Goal: Check status: Check status

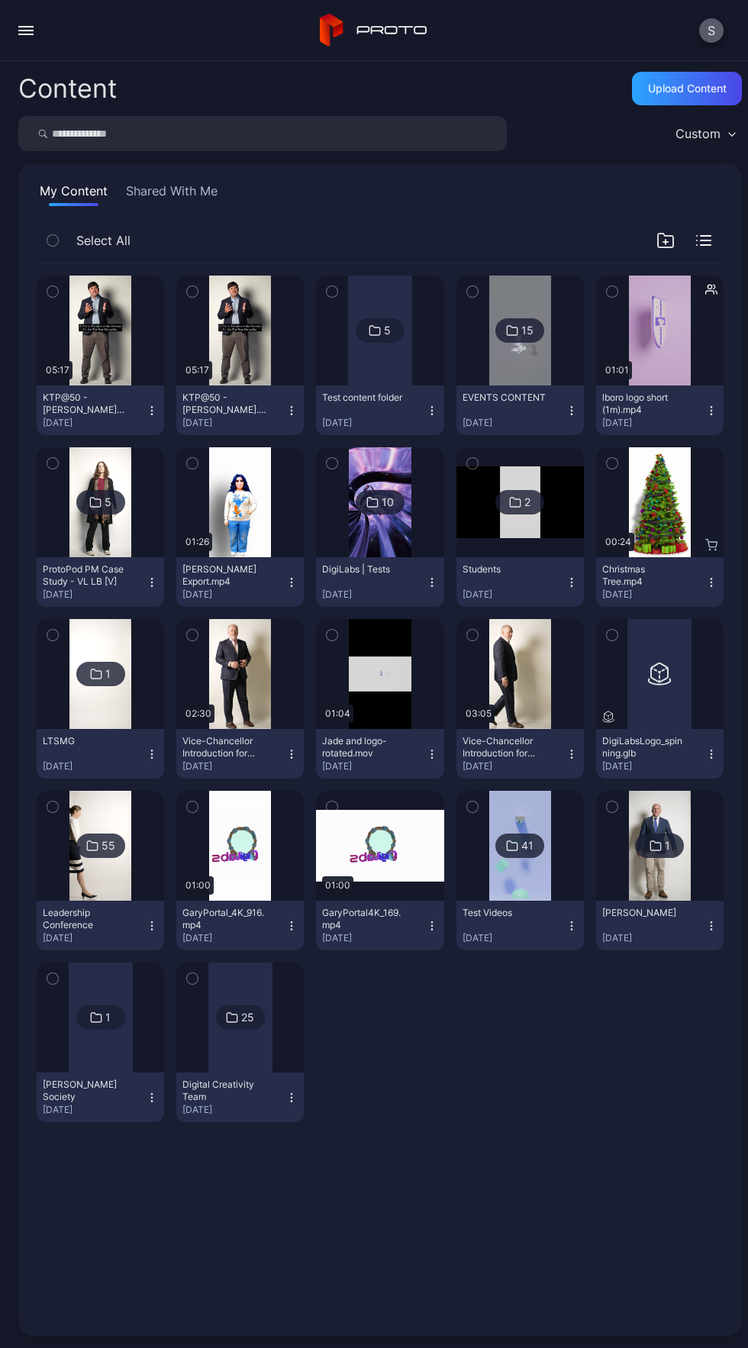
click at [715, 30] on button "S" at bounding box center [711, 30] width 24 height 24
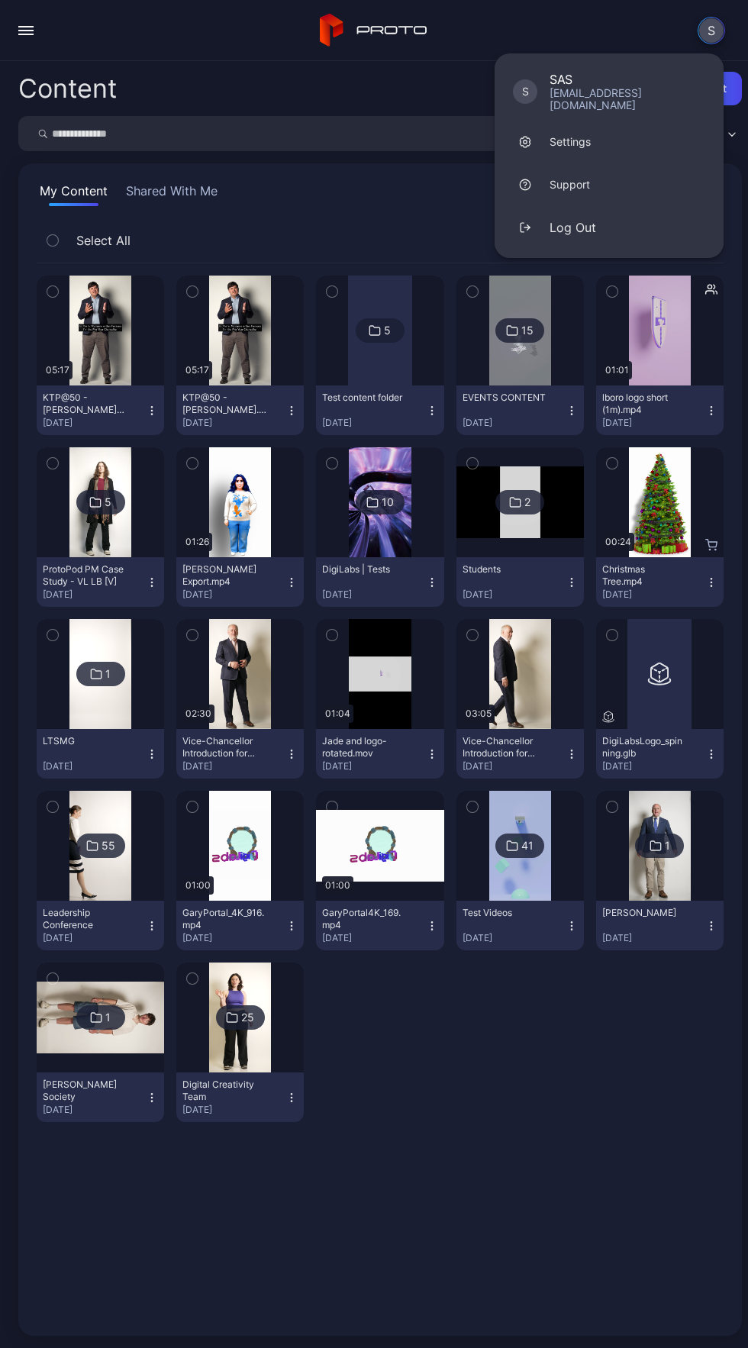
click at [523, 1176] on div "Preview 05:17 KTP@50 - [PERSON_NAME] V3.mp4 [DATE] Preview 05:17 KTP@50 - [PERS…" at bounding box center [379, 790] width 711 height 1079
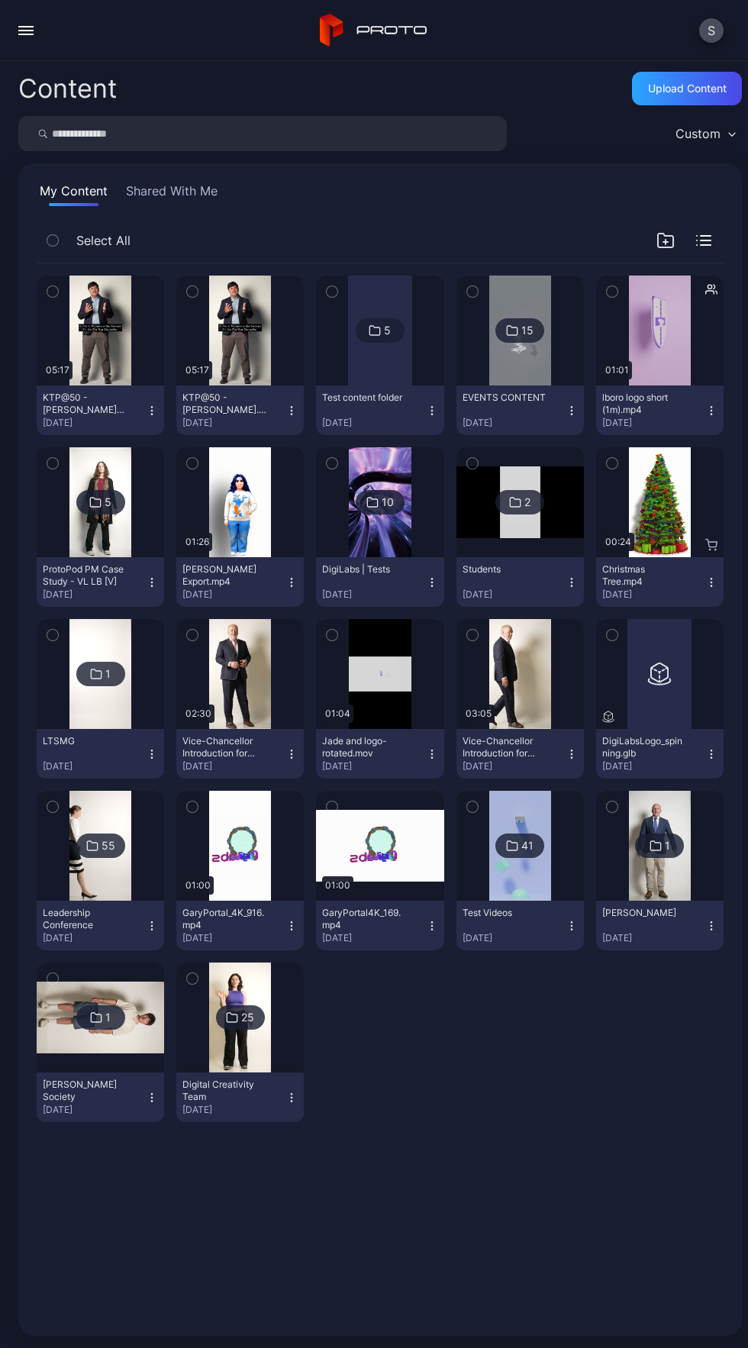
click at [26, 26] on div "button" at bounding box center [25, 27] width 15 height 2
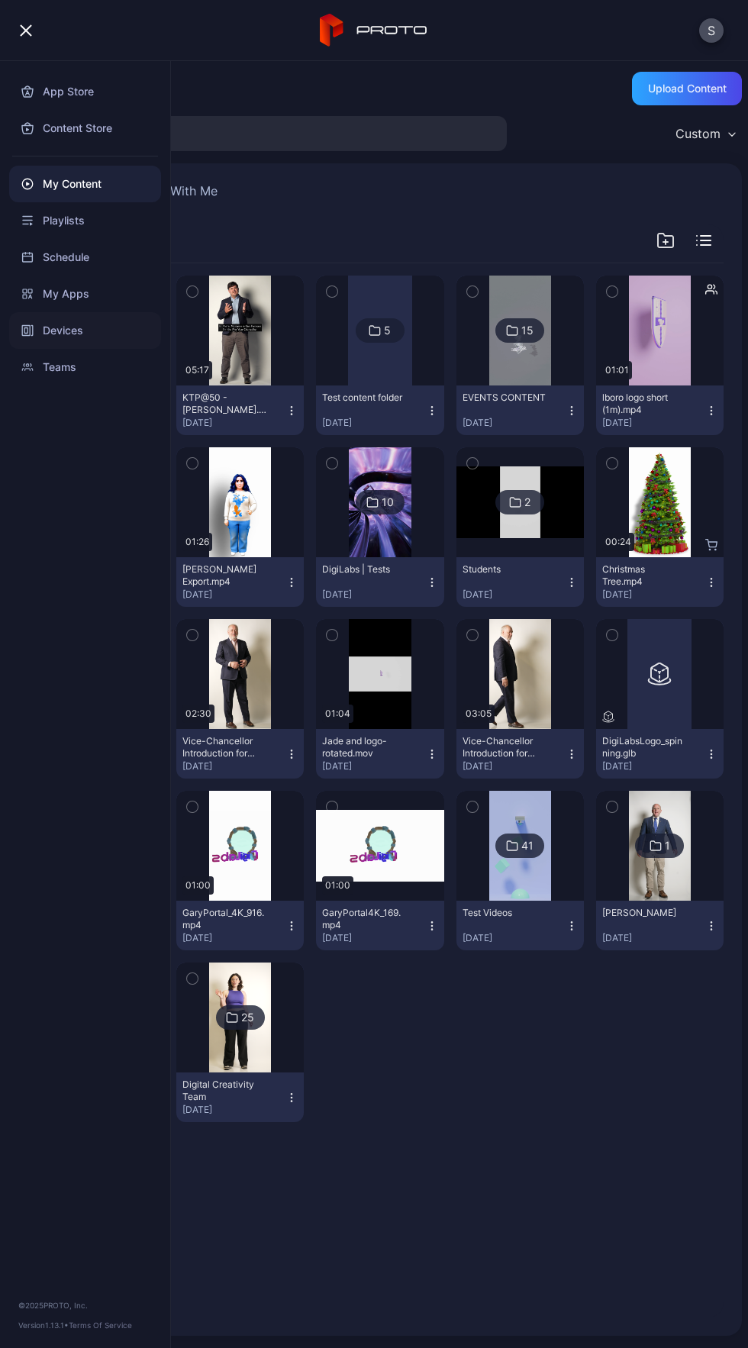
click at [115, 333] on div "Devices" at bounding box center [85, 330] width 152 height 37
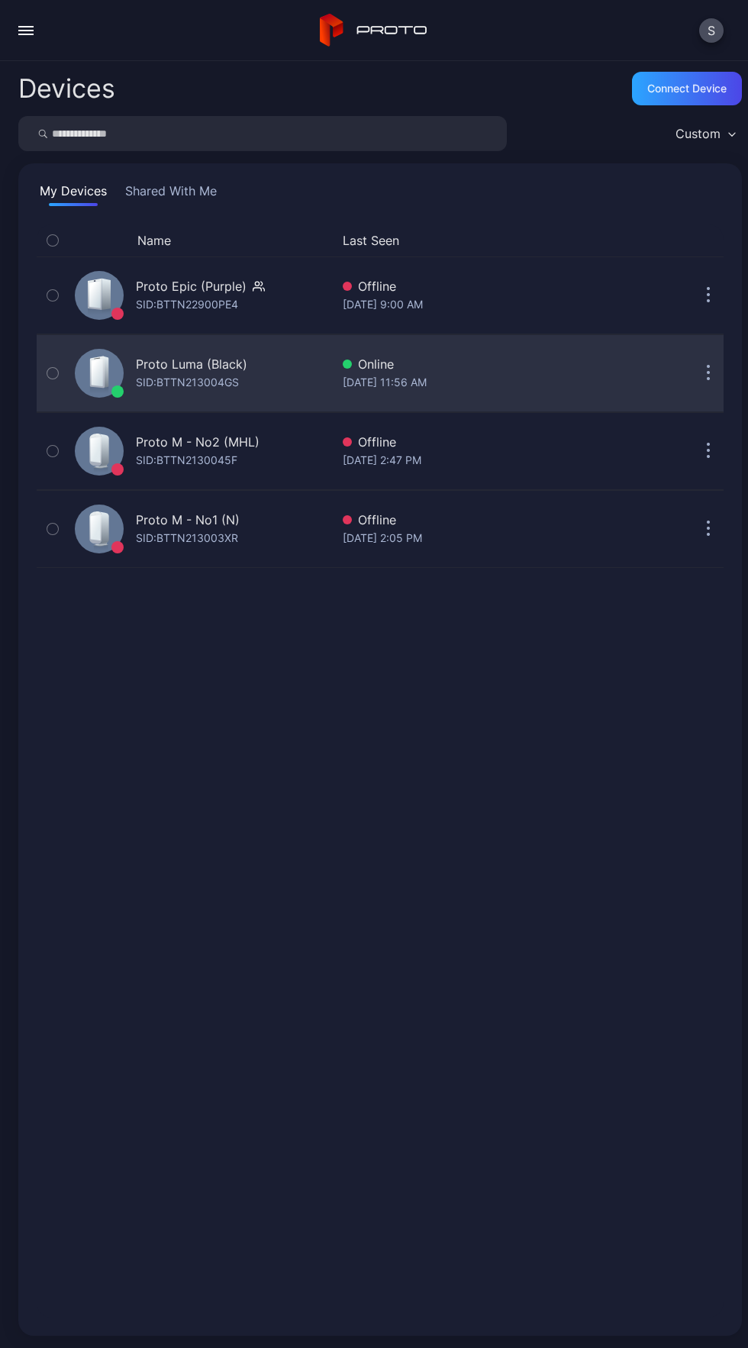
click at [521, 389] on div "[DATE] 11:56 AM" at bounding box center [497, 382] width 308 height 18
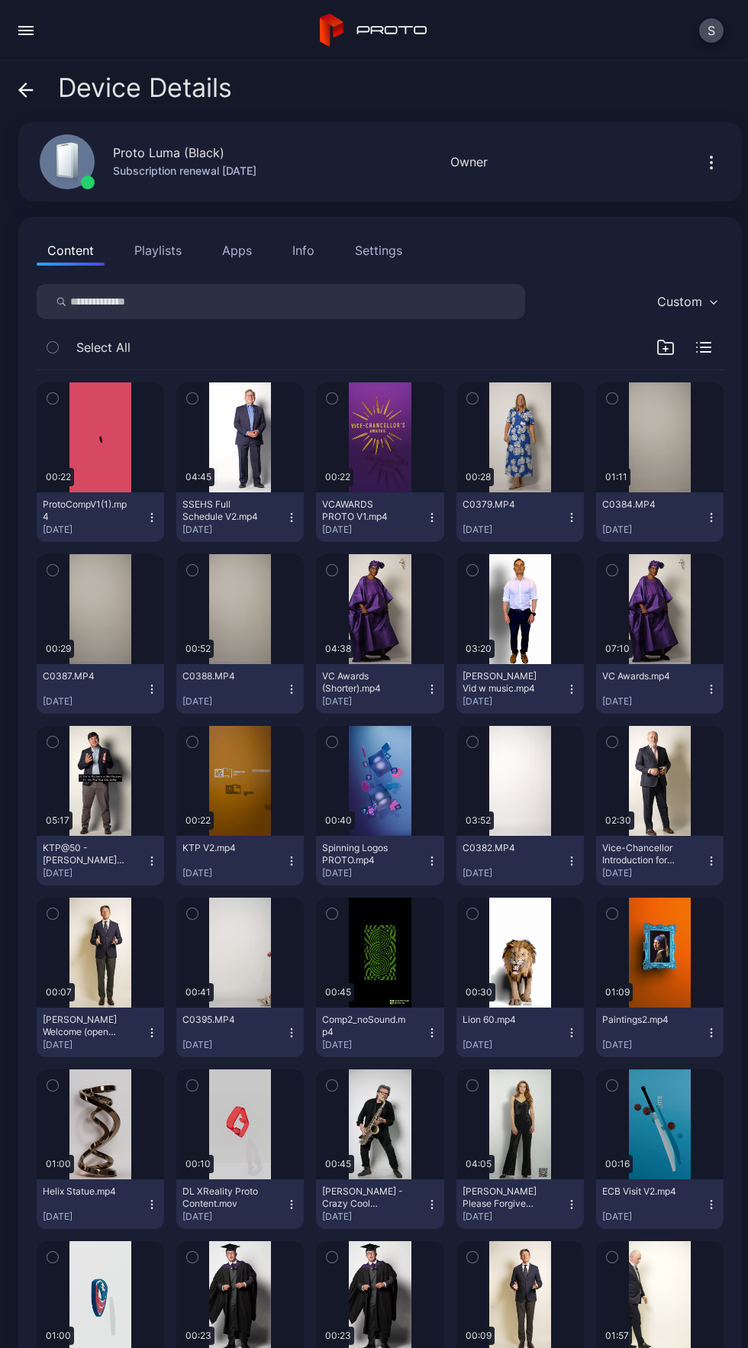
click at [382, 250] on div "Settings" at bounding box center [378, 250] width 47 height 18
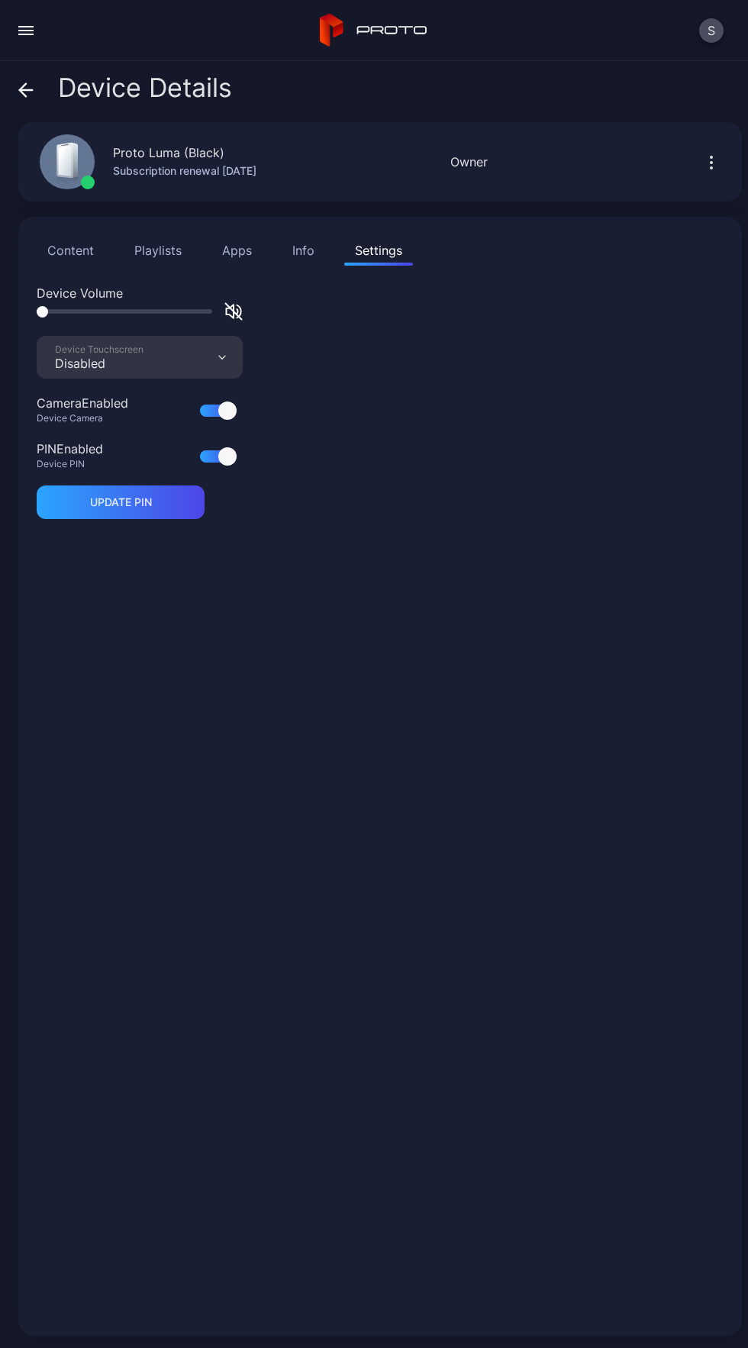
click at [302, 250] on div "Info" at bounding box center [303, 250] width 22 height 18
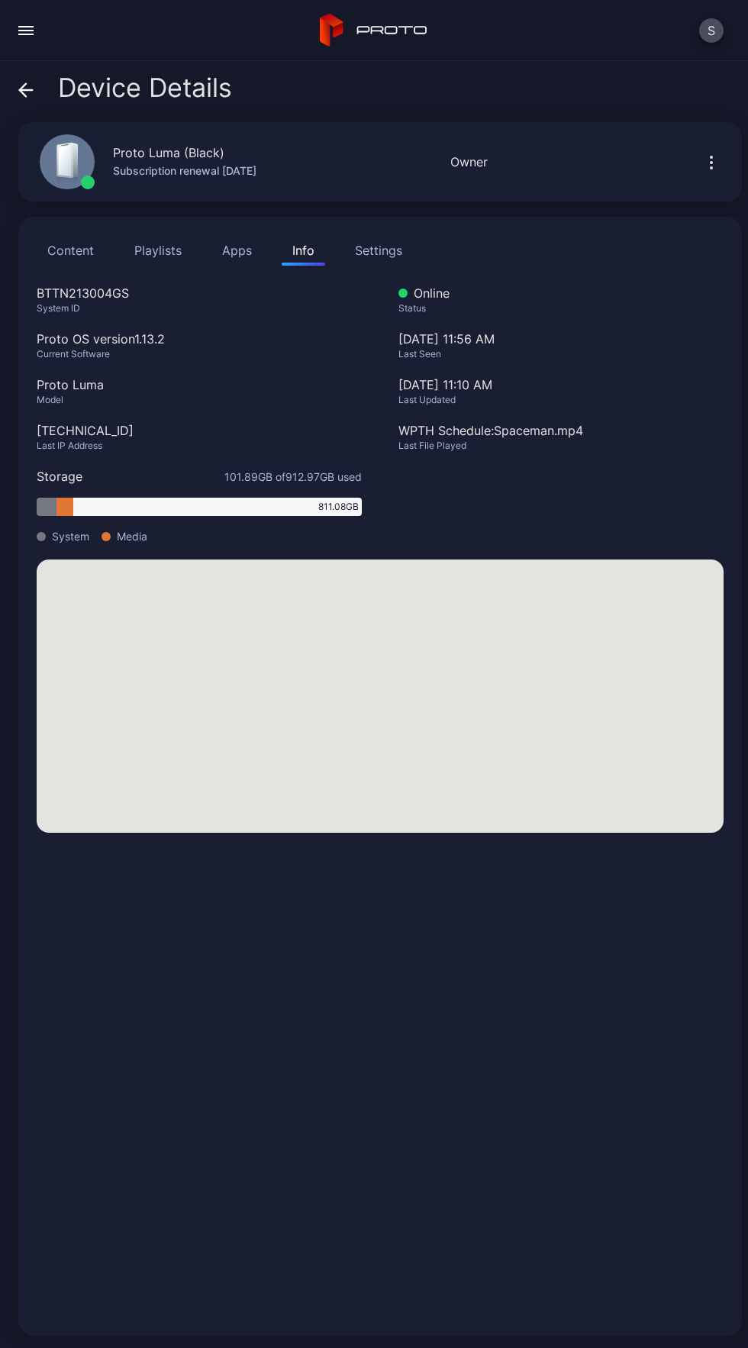
click at [250, 247] on button "Apps" at bounding box center [236, 250] width 51 height 31
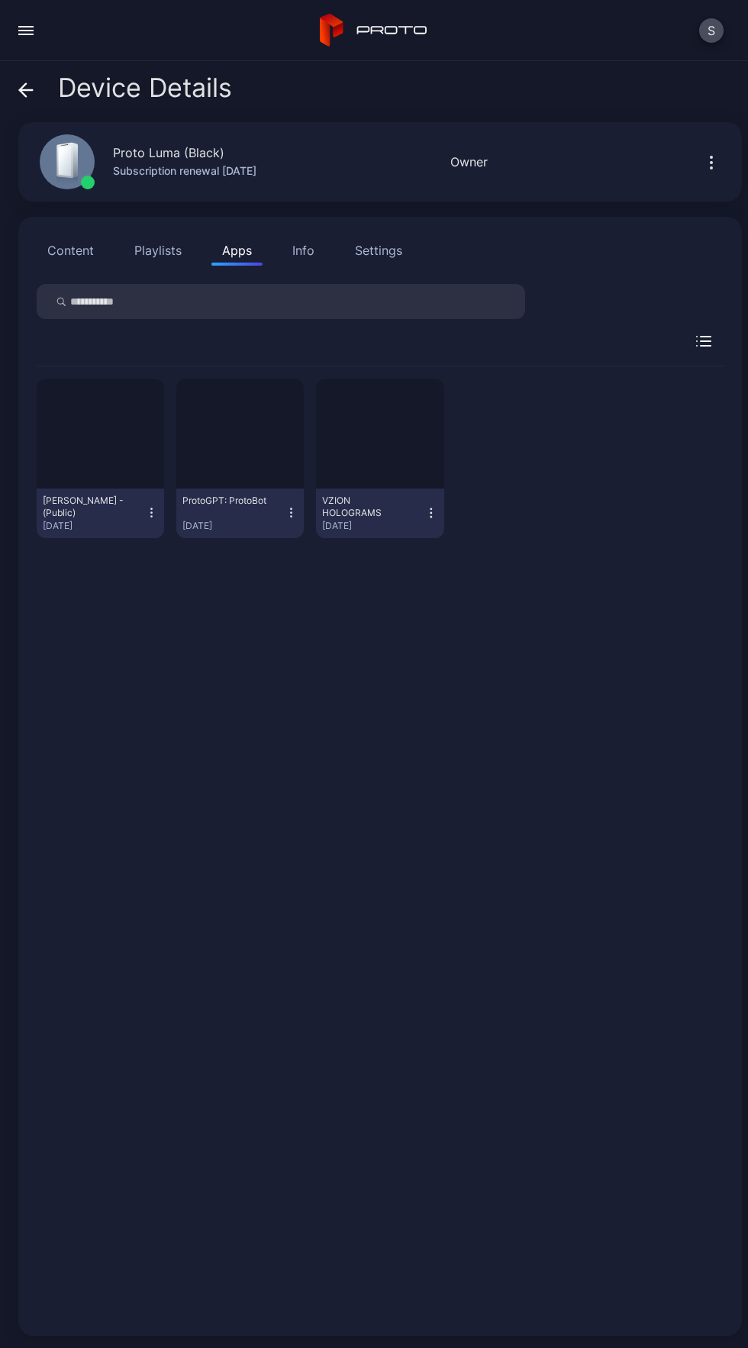
click at [161, 257] on button "Playlists" at bounding box center [158, 250] width 69 height 31
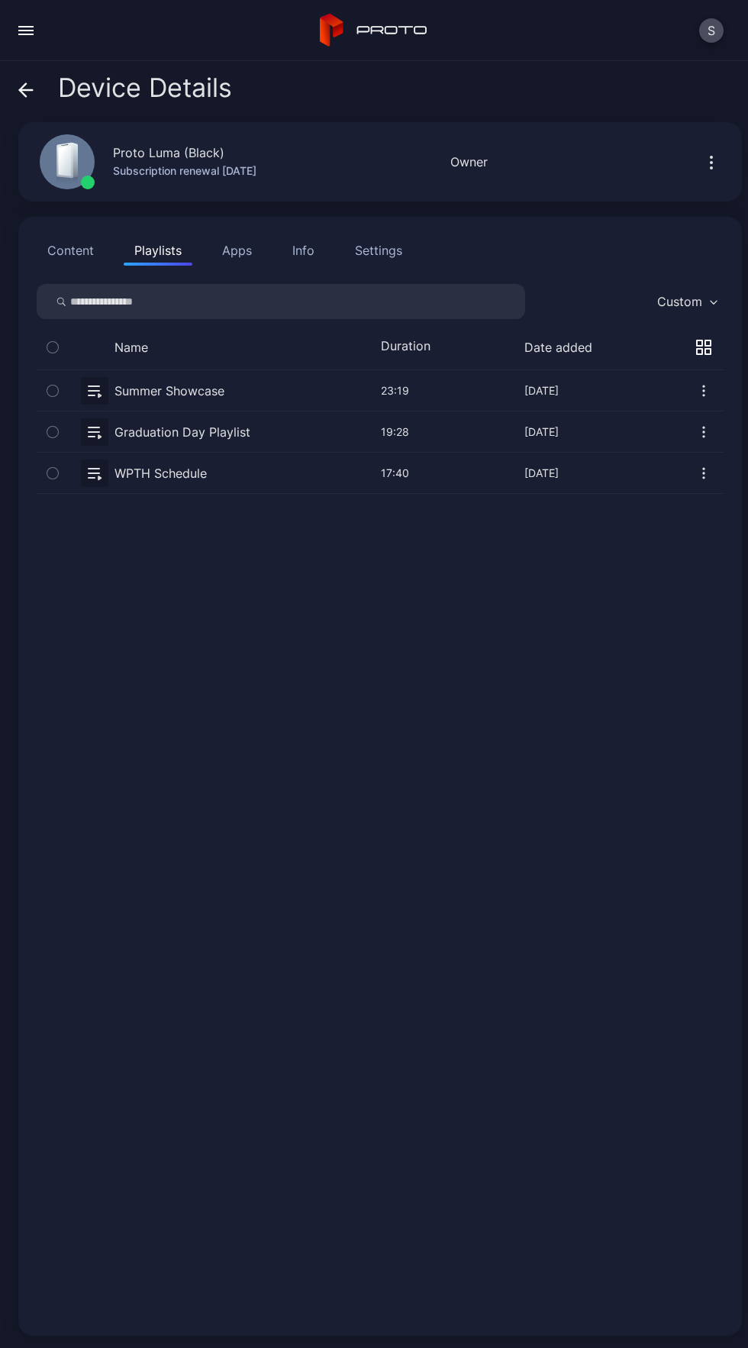
click at [67, 433] on button "button" at bounding box center [53, 431] width 32 height 40
click at [295, 423] on button "button" at bounding box center [380, 431] width 687 height 40
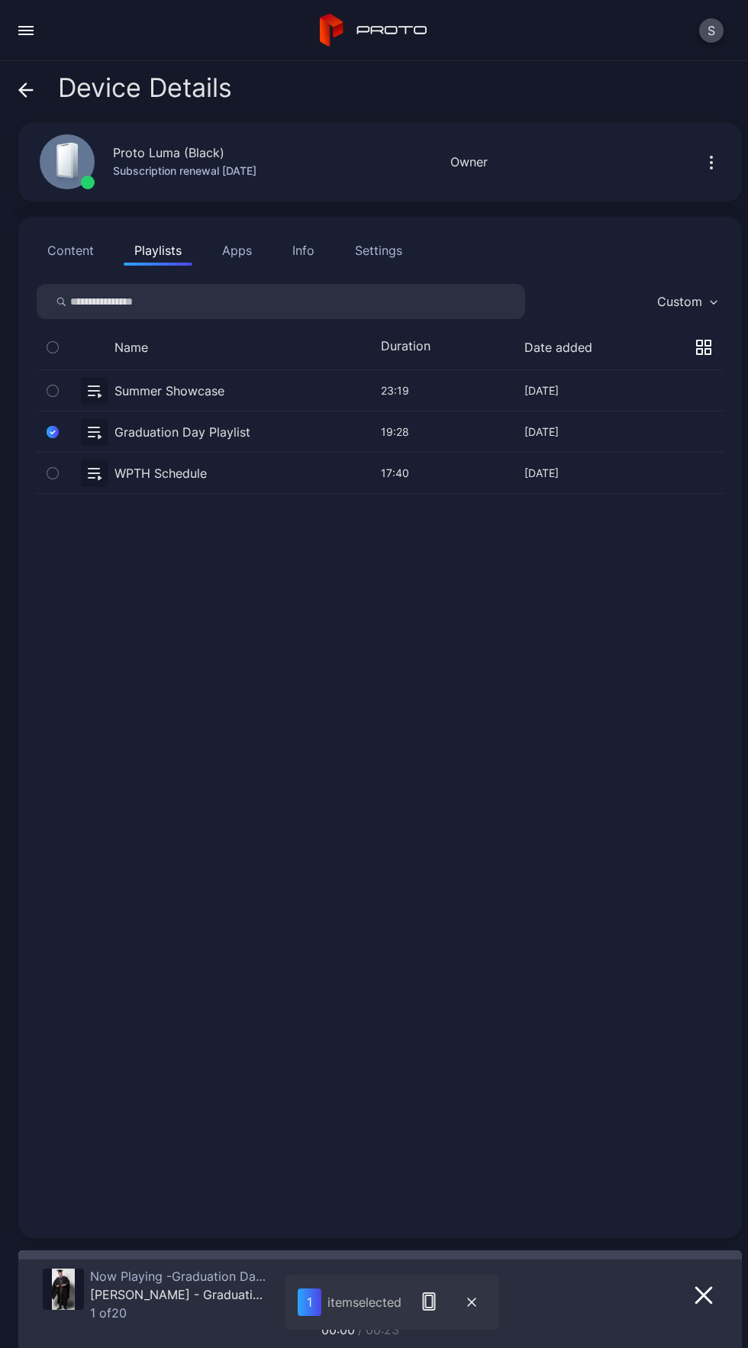
click at [95, 429] on button "button" at bounding box center [380, 431] width 687 height 40
click at [480, 1303] on button "button" at bounding box center [472, 1302] width 31 height 32
click at [365, 1295] on icon "button" at bounding box center [365, 1294] width 0 height 11
click at [175, 482] on button "button" at bounding box center [380, 473] width 687 height 40
click at [437, 1295] on icon "button" at bounding box center [446, 1295] width 20 height 18
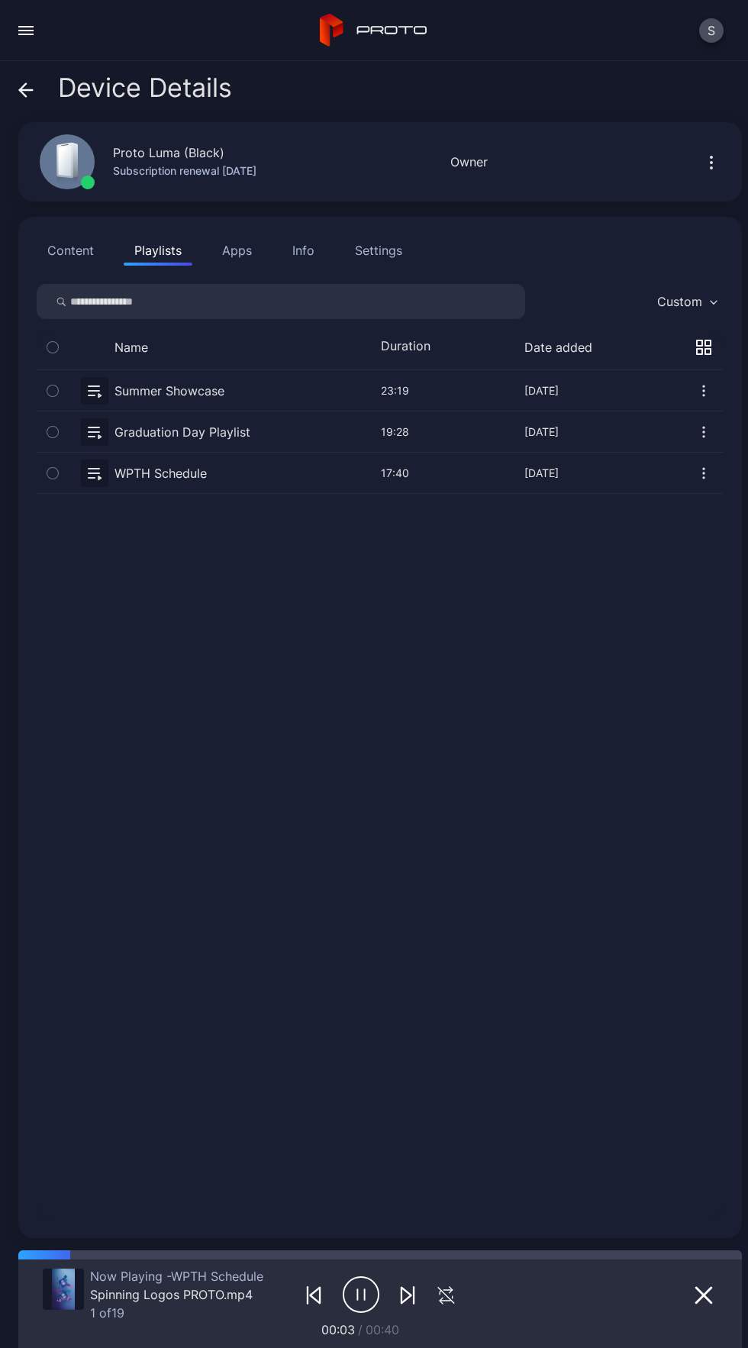
click at [440, 1300] on icon "button" at bounding box center [445, 1300] width 11 height 0
click at [27, 26] on div "button" at bounding box center [25, 27] width 15 height 2
